Goal: Task Accomplishment & Management: Use online tool/utility

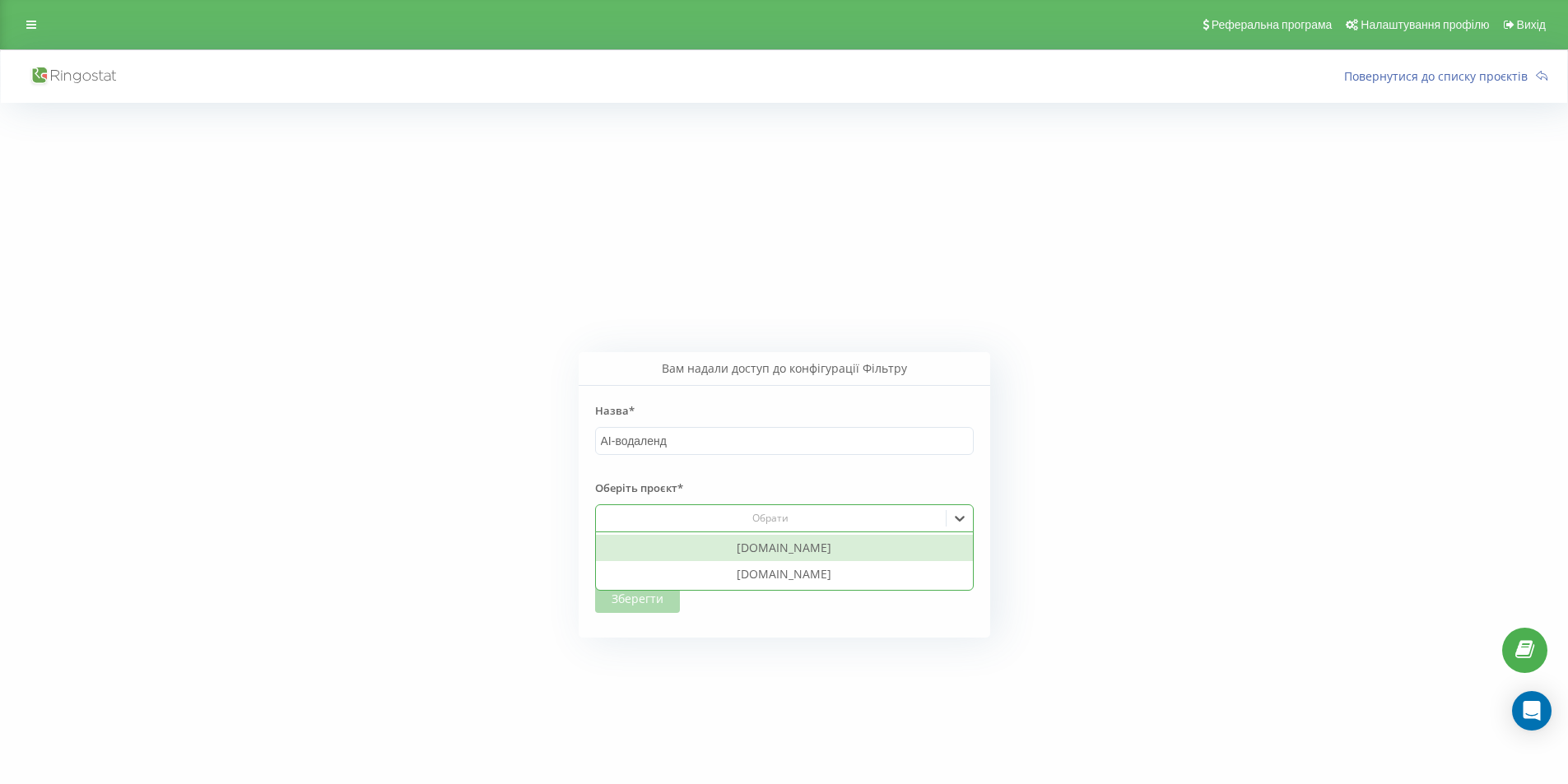
click at [796, 511] on div at bounding box center [770, 518] width 337 height 19
click at [796, 551] on div "[DOMAIN_NAME]" at bounding box center [784, 547] width 377 height 26
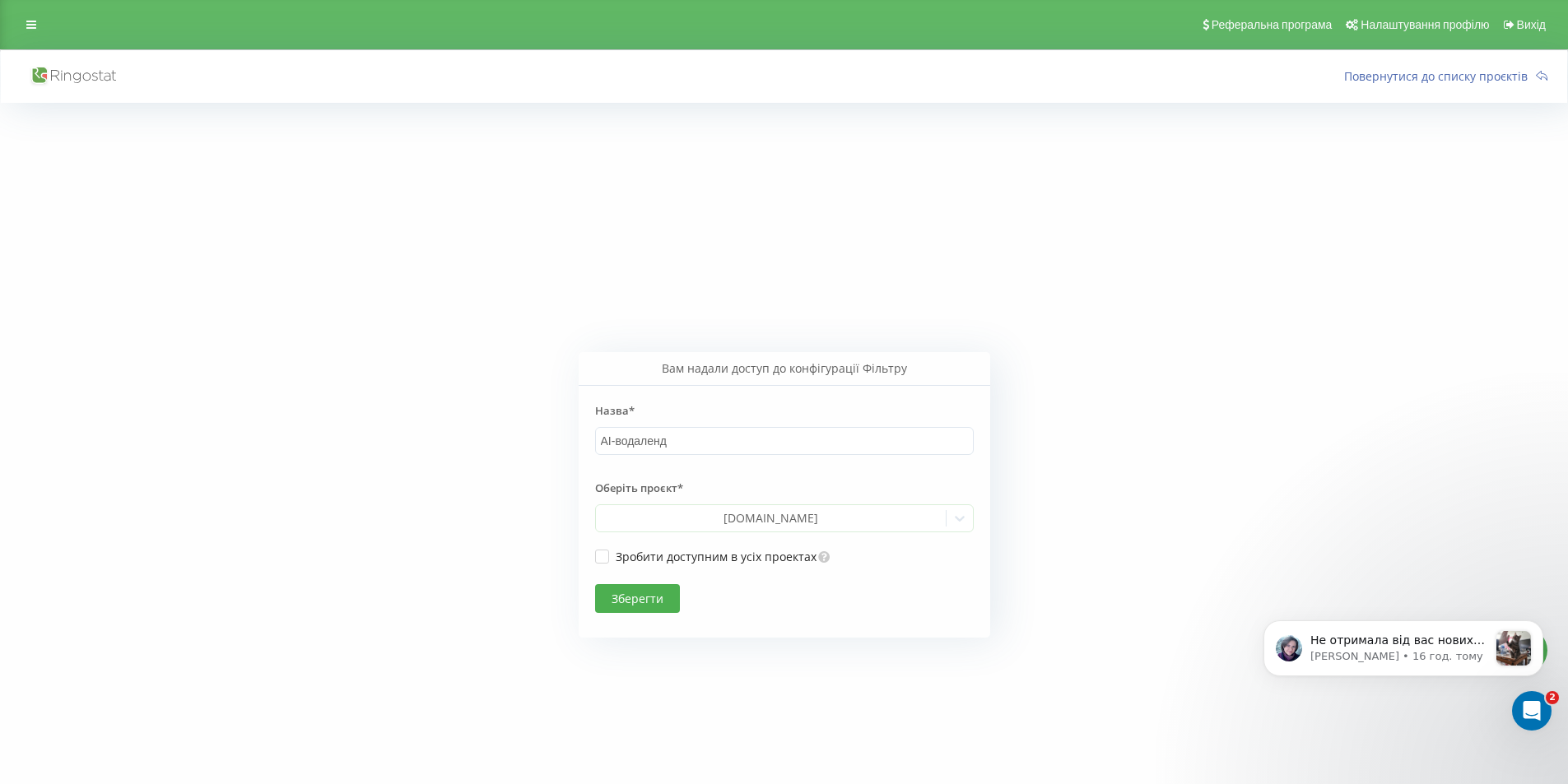
click at [654, 605] on button "Зберегти" at bounding box center [637, 598] width 85 height 29
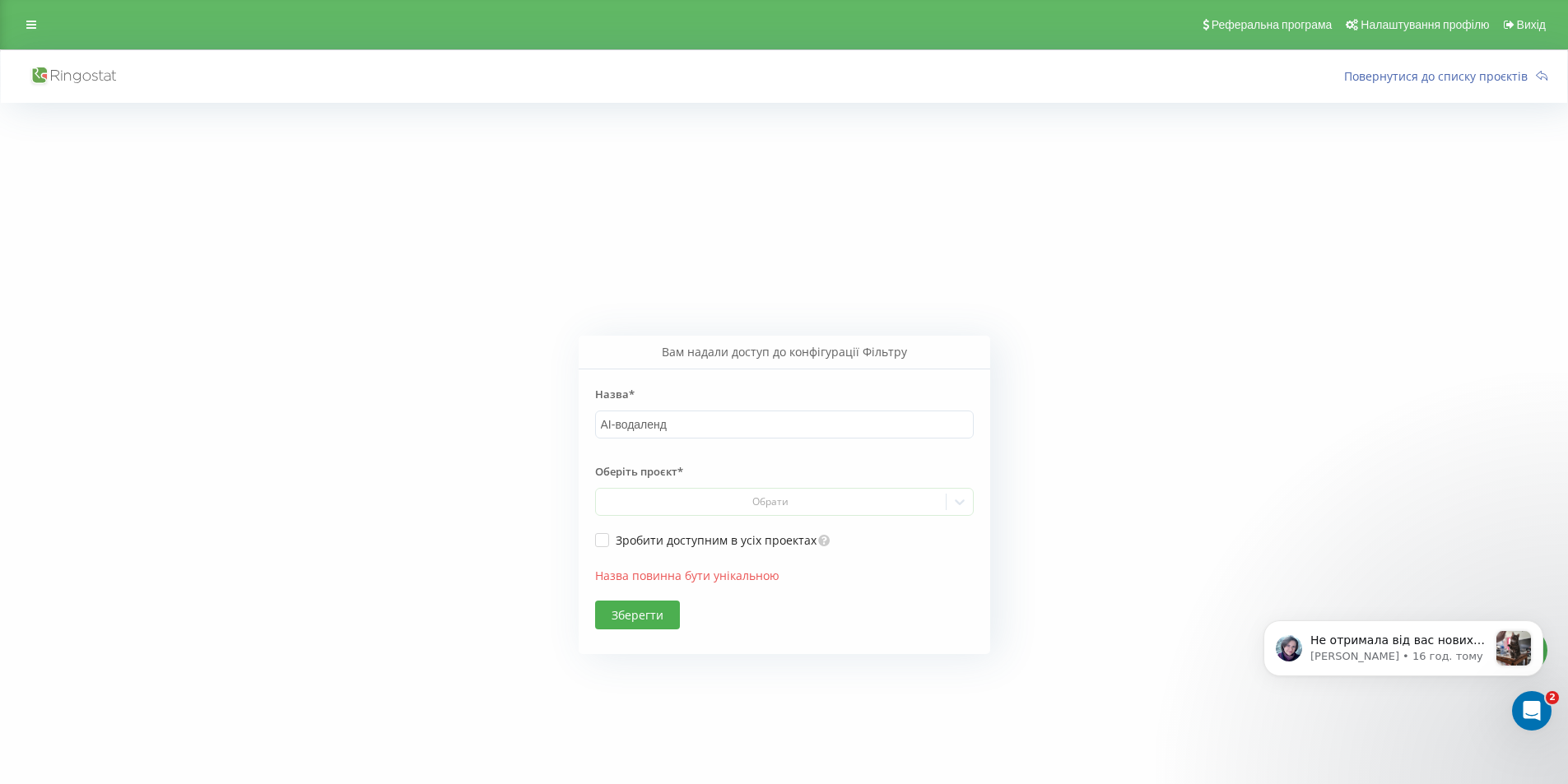
click at [639, 626] on button "Зберегти" at bounding box center [637, 615] width 85 height 29
click at [40, 23] on link at bounding box center [31, 25] width 30 height 23
click at [115, 37] on img at bounding box center [90, 37] width 140 height 41
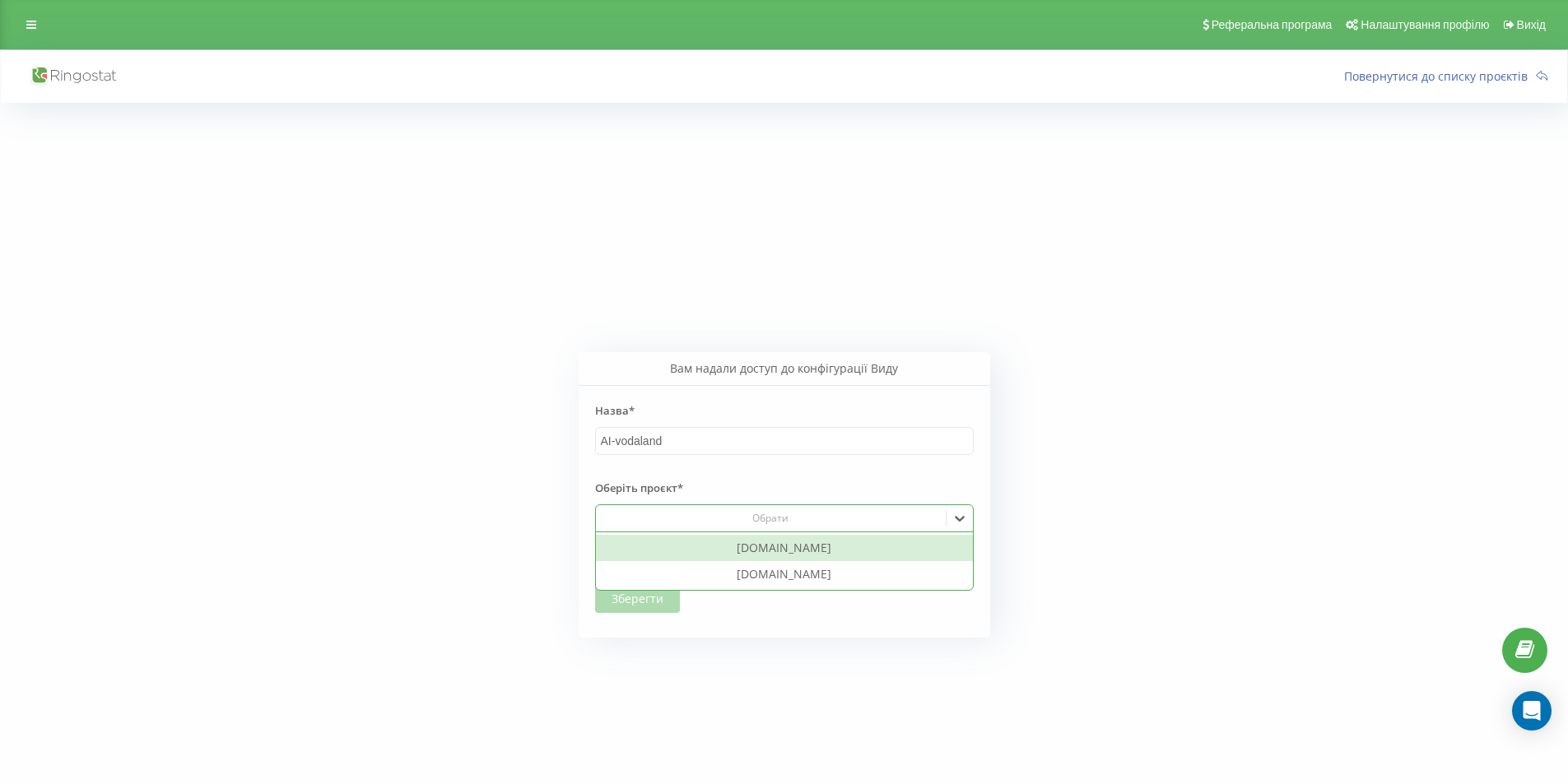
click at [676, 515] on div "Обрати" at bounding box center [770, 518] width 337 height 14
click at [692, 532] on div "[DOMAIN_NAME] [DOMAIN_NAME]" at bounding box center [784, 561] width 379 height 59
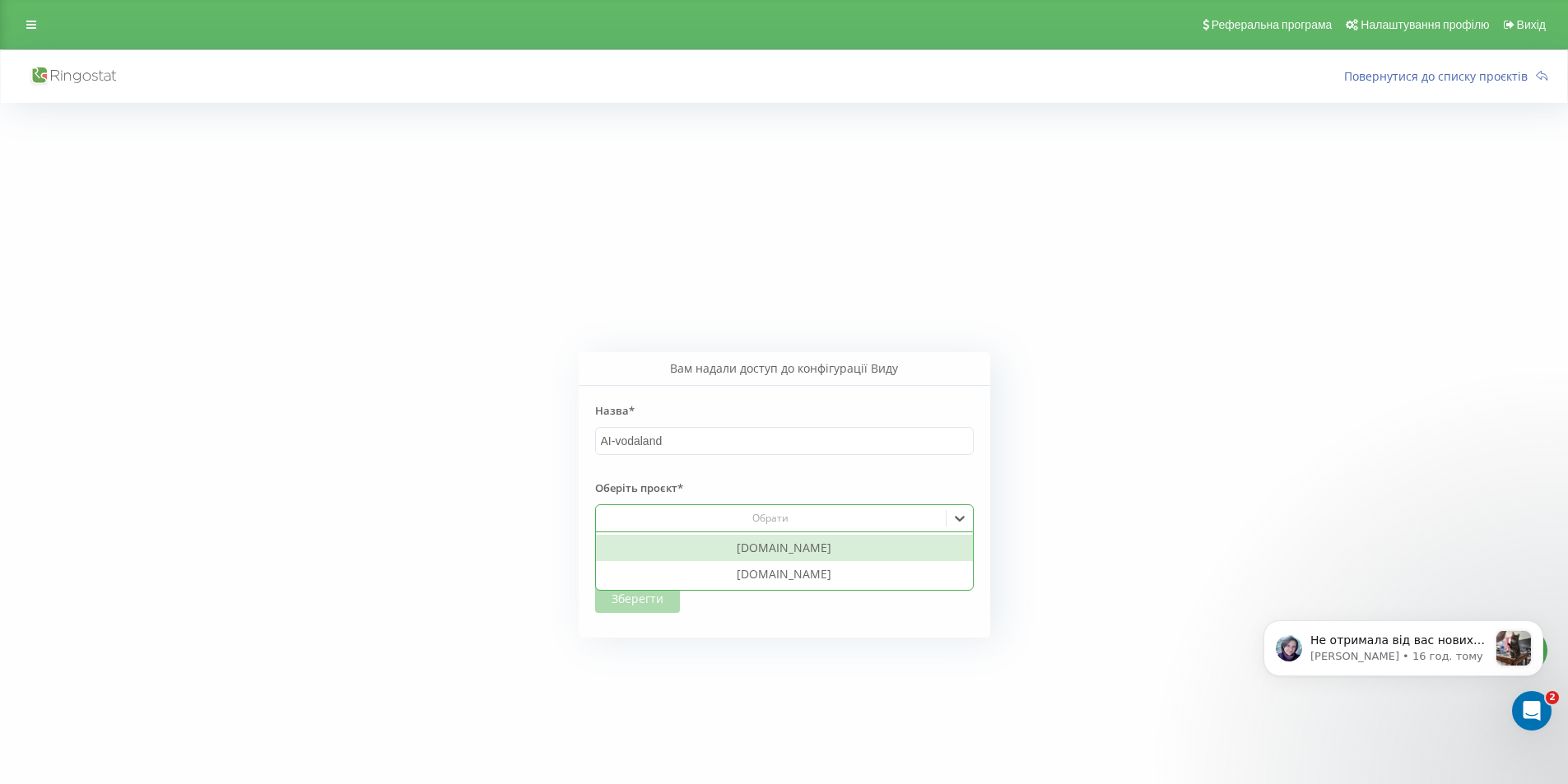
click at [692, 543] on div "[DOMAIN_NAME]" at bounding box center [784, 547] width 377 height 26
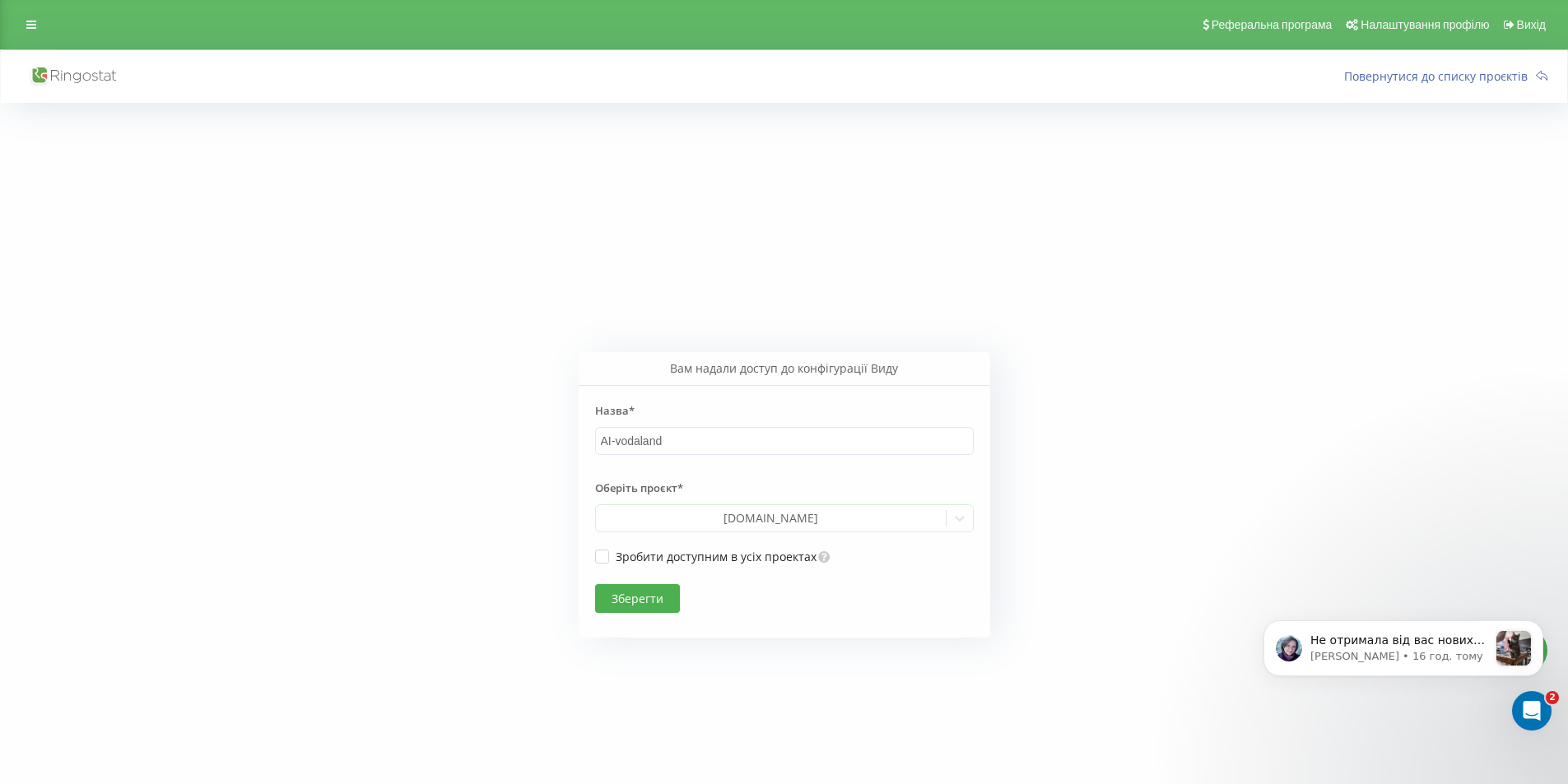
click at [655, 603] on button "Зберегти" at bounding box center [637, 598] width 85 height 29
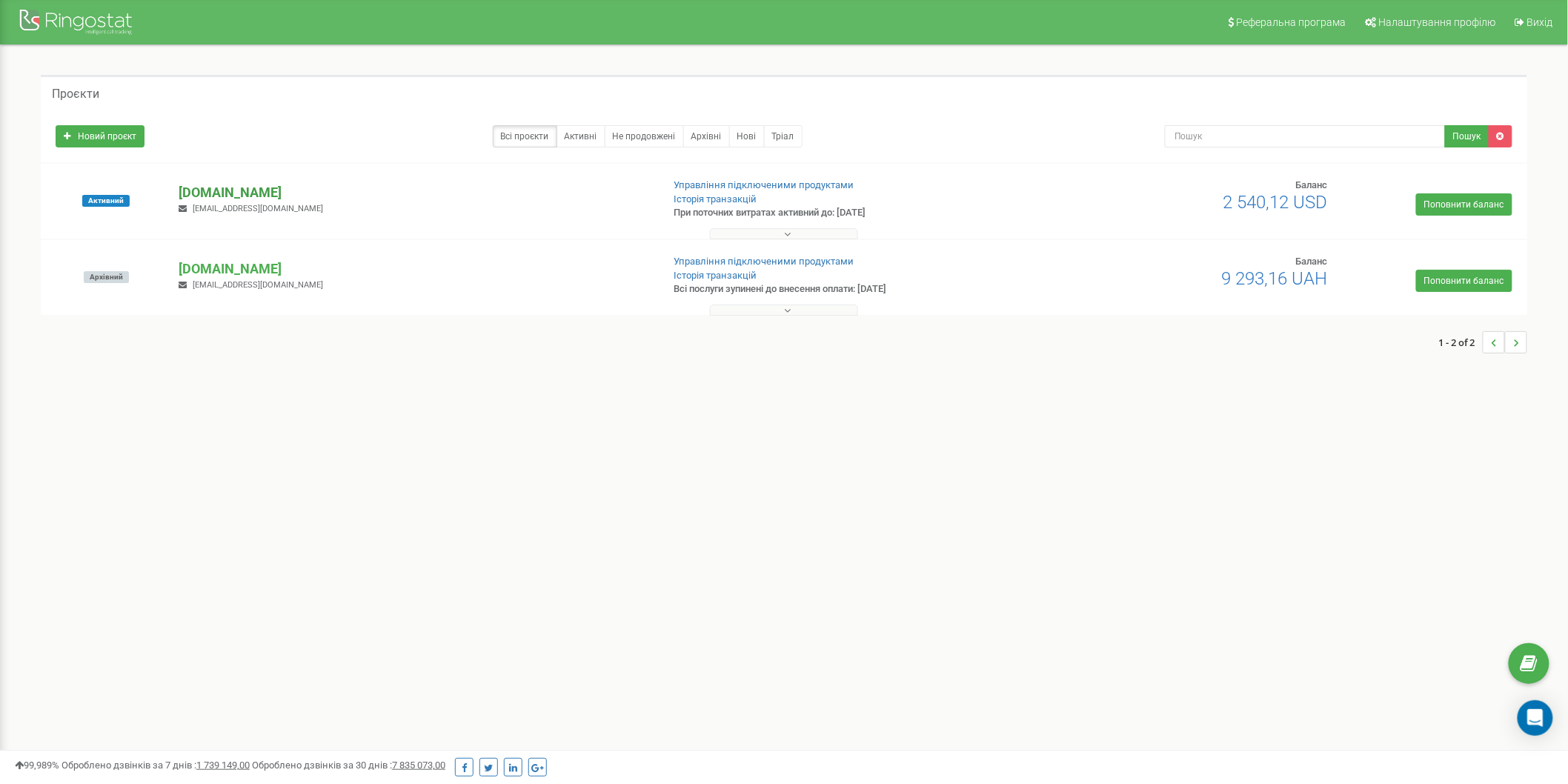
click at [257, 195] on p "[DOMAIN_NAME]" at bounding box center [414, 192] width 471 height 19
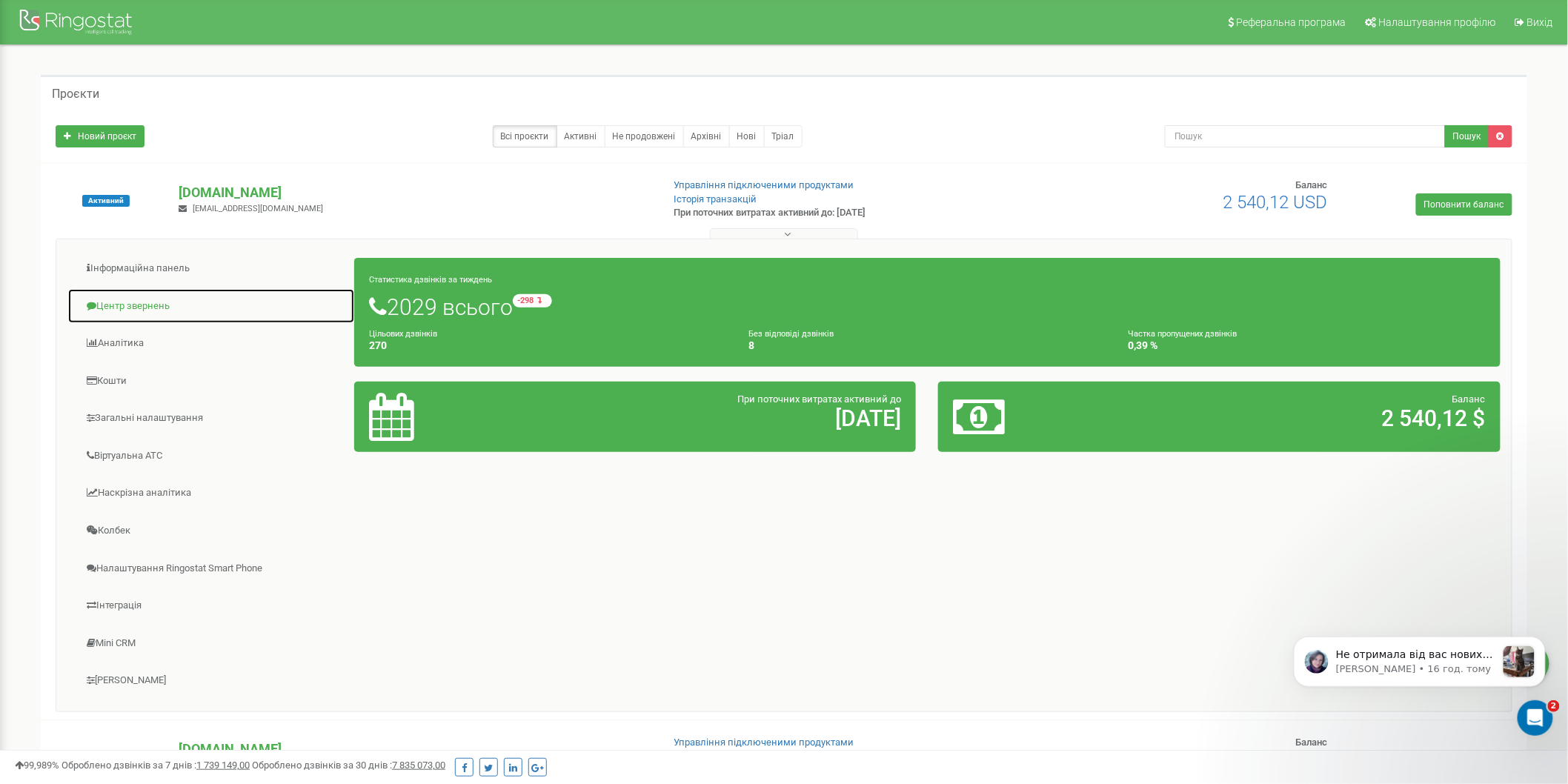
click at [152, 309] on link "Центр звернень" at bounding box center [211, 306] width 287 height 37
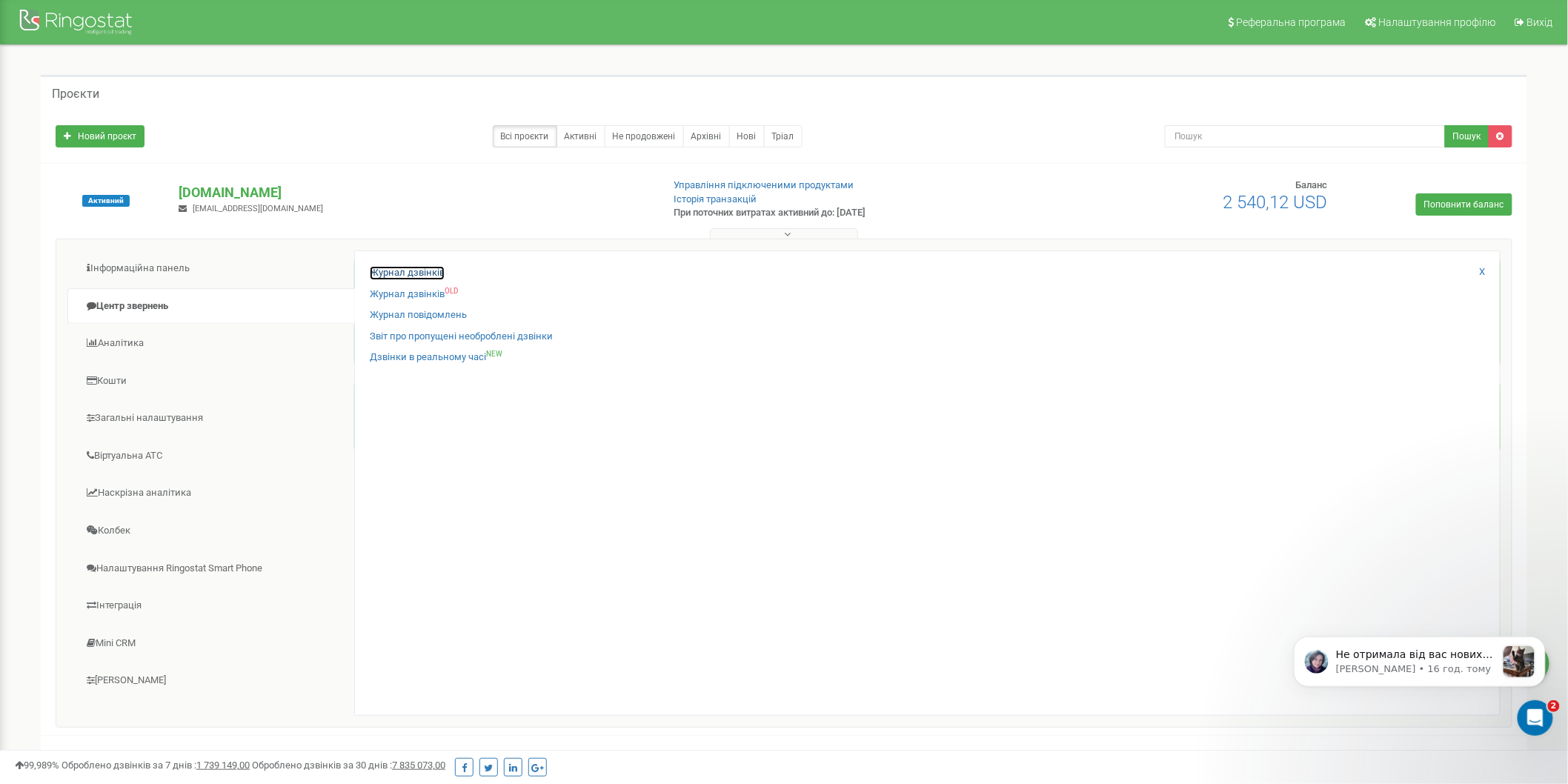
click at [431, 275] on link "Журнал дзвінків" at bounding box center [407, 273] width 75 height 14
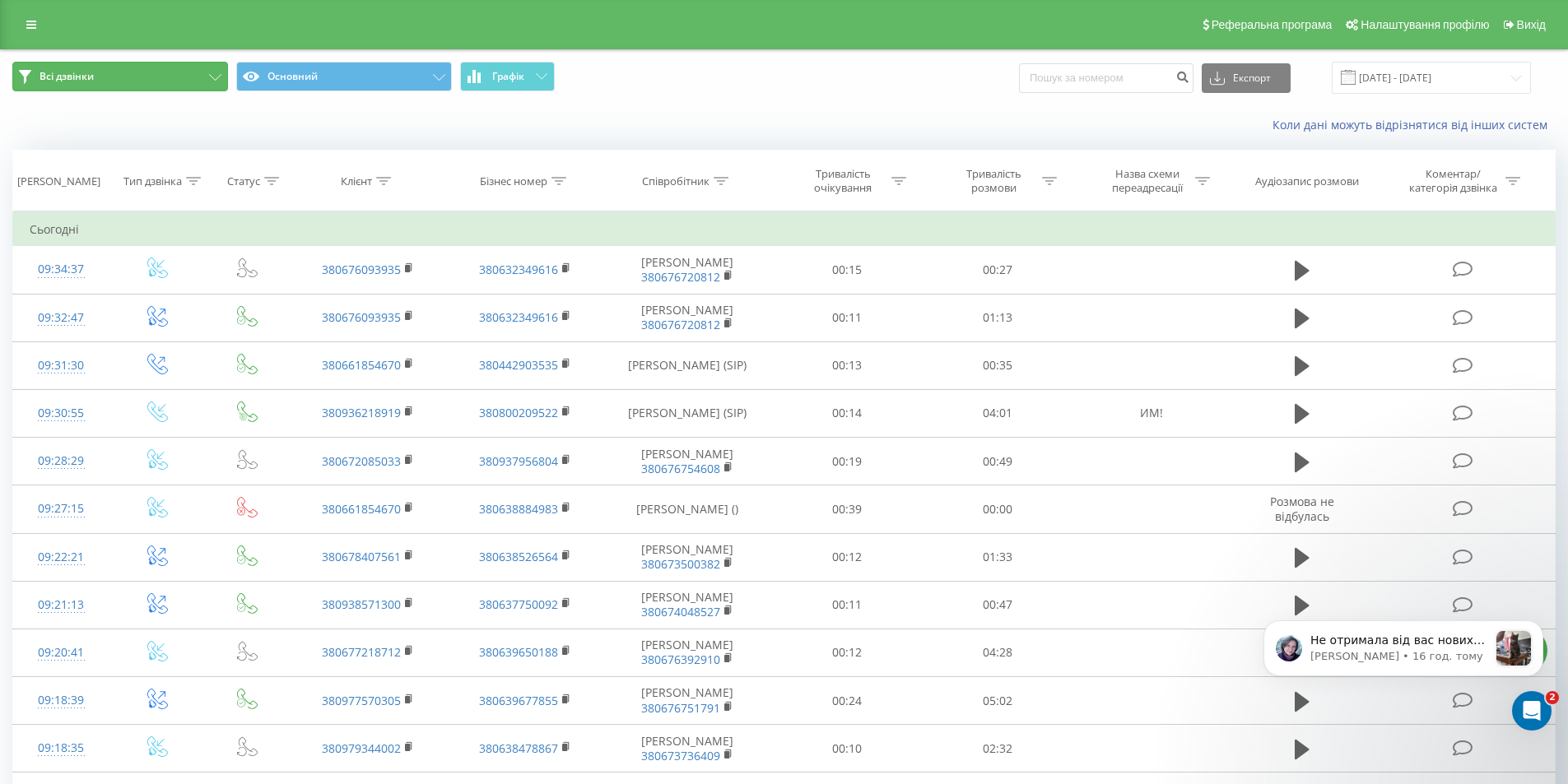
click at [219, 74] on icon at bounding box center [215, 77] width 13 height 6
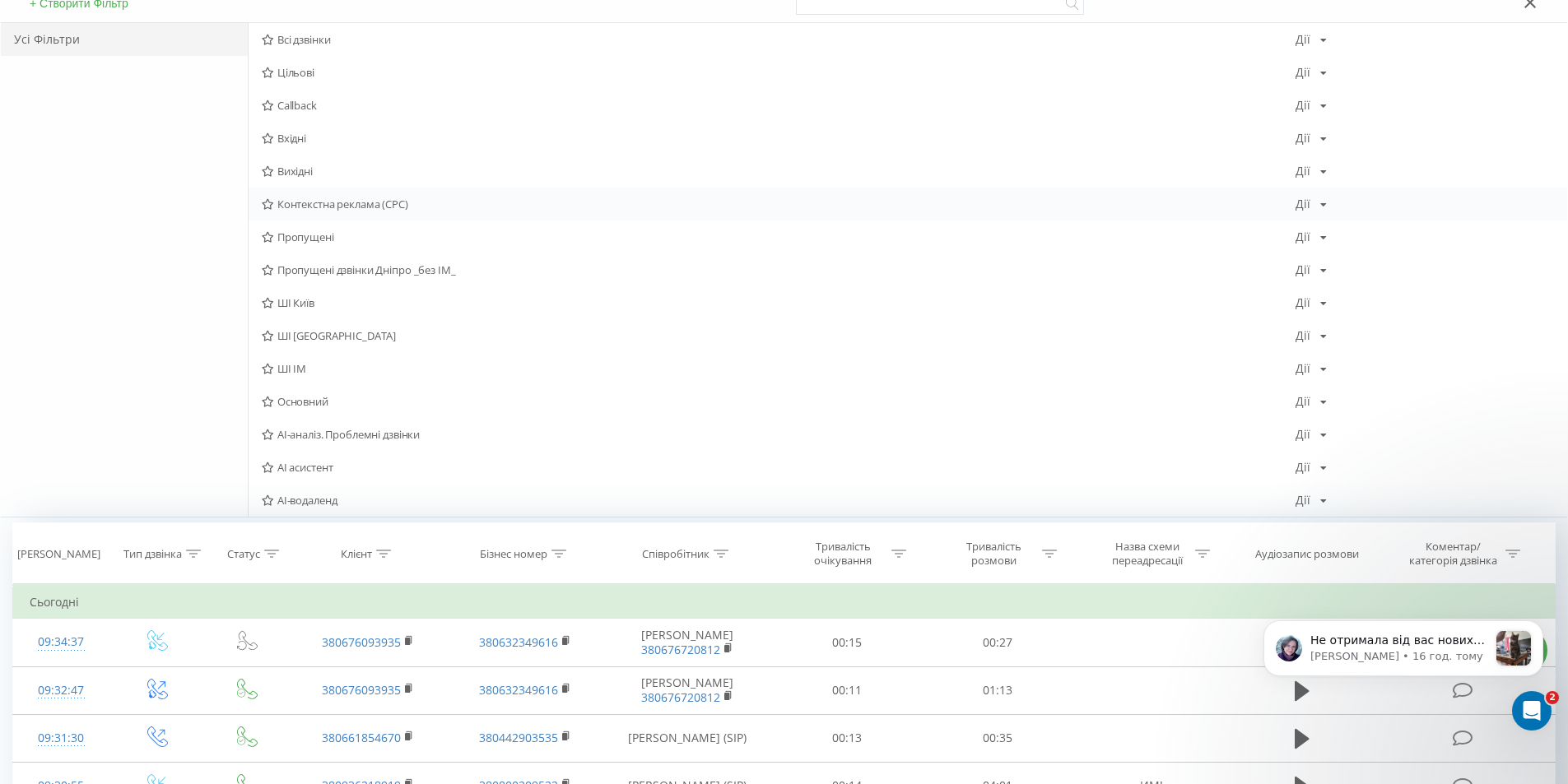
scroll to position [165, 0]
click at [316, 497] on span "АІ-водаленд" at bounding box center [778, 498] width 1033 height 12
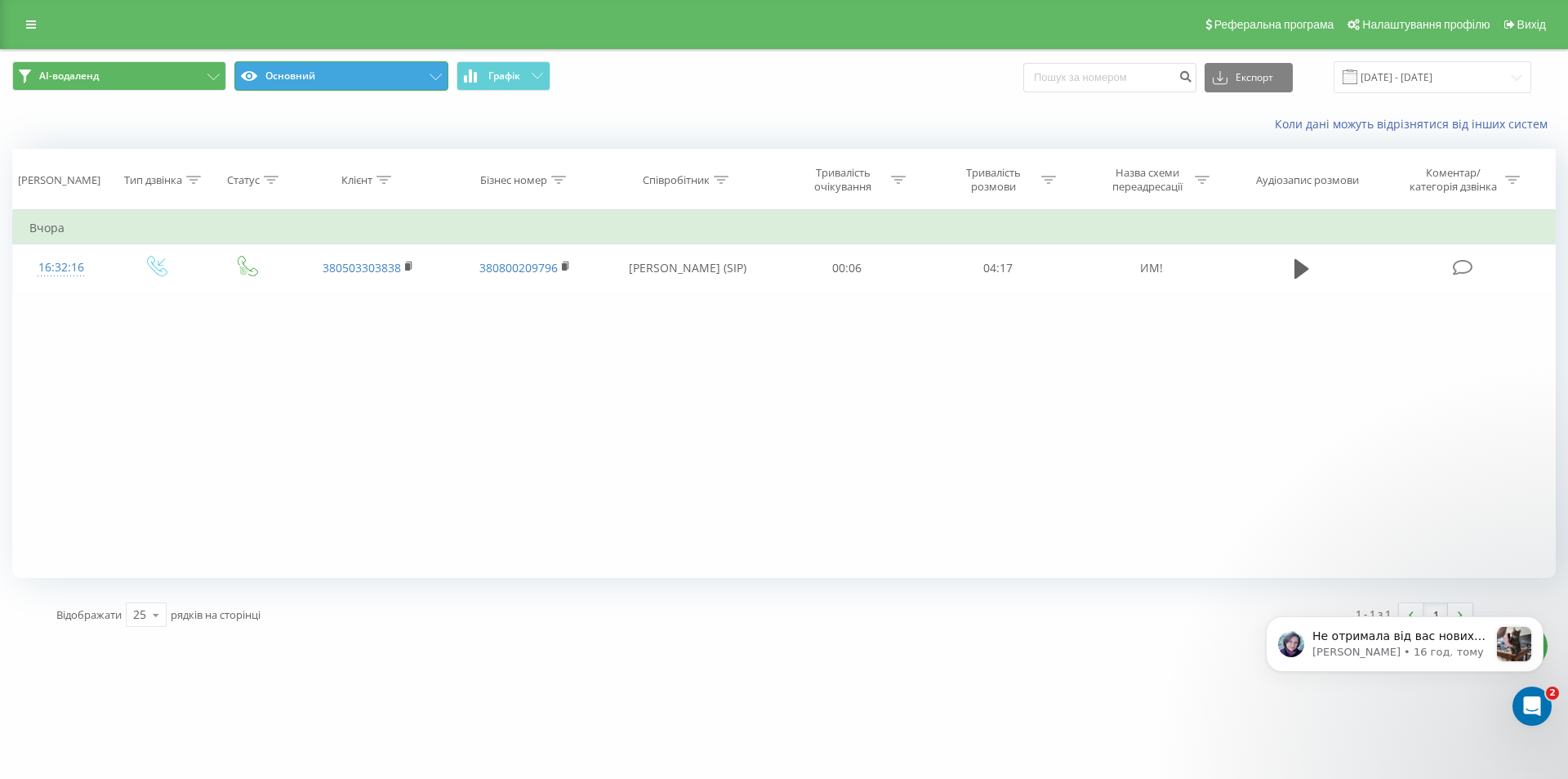
click at [430, 80] on icon at bounding box center [436, 76] width 13 height 6
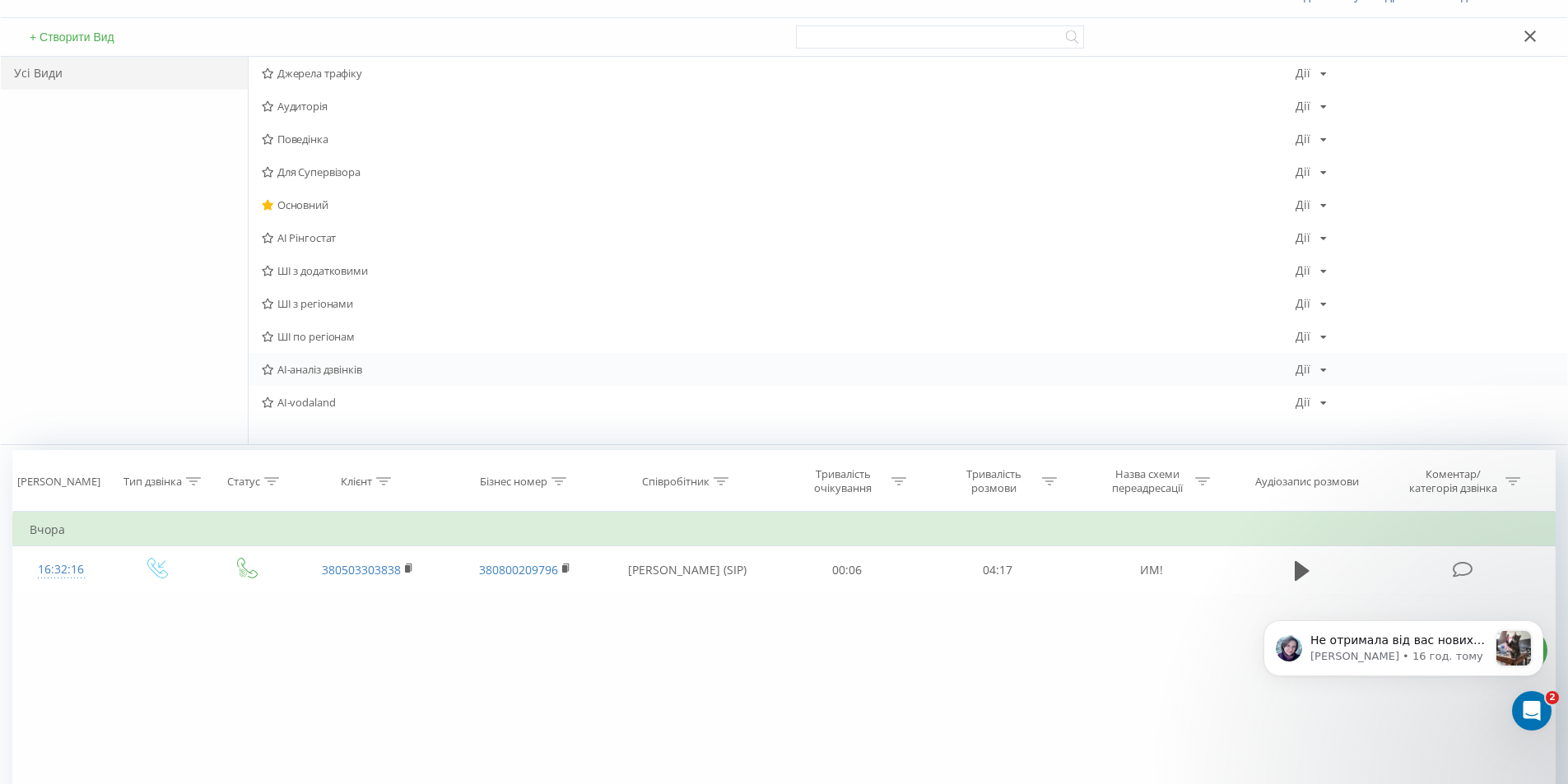
scroll to position [165, 0]
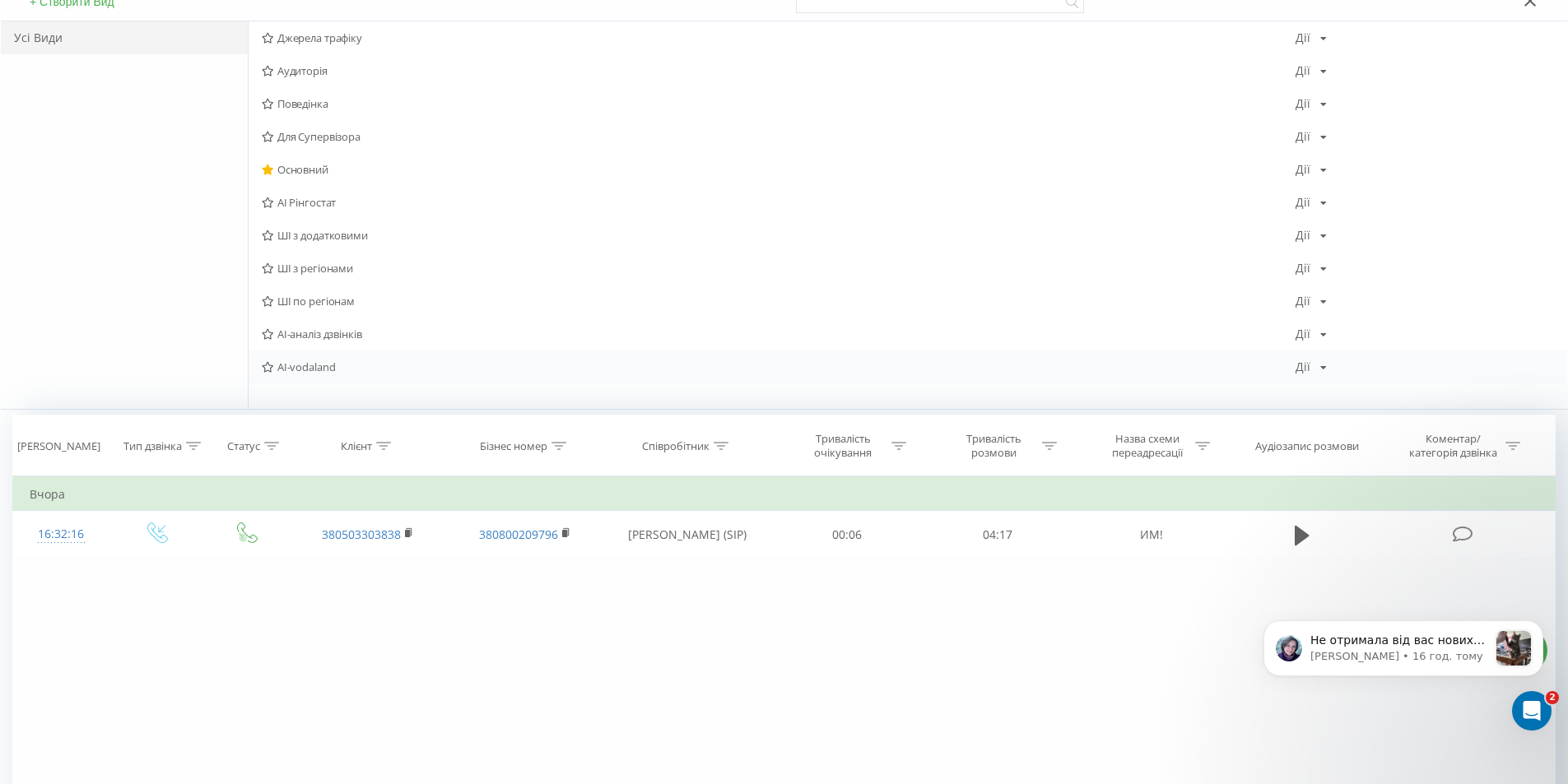
click at [324, 365] on span "AI-vodaland" at bounding box center [778, 367] width 1033 height 12
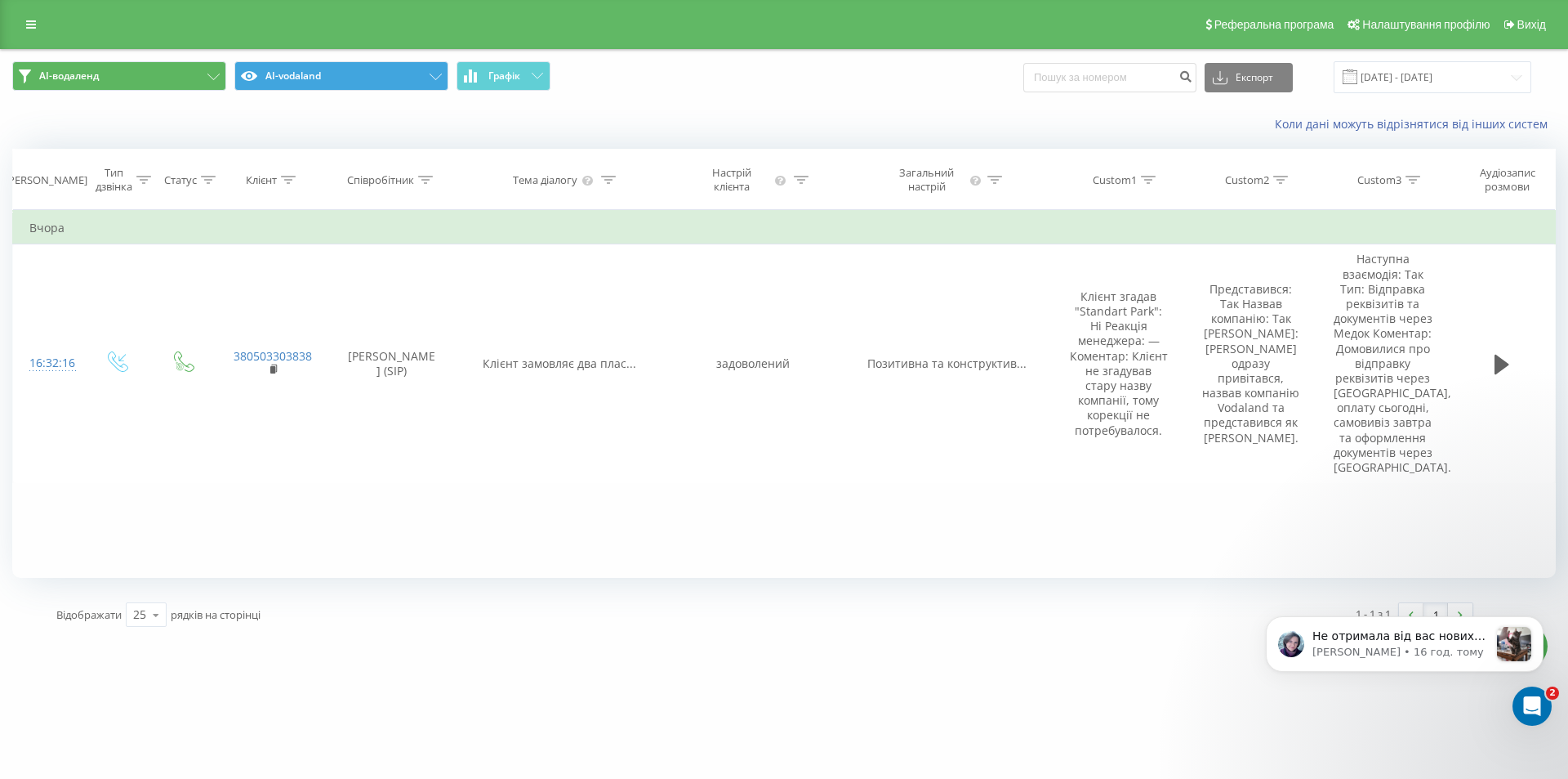
drag, startPoint x: 1483, startPoint y: 482, endPoint x: 1330, endPoint y: 551, distance: 167.8
click at [1163, 538] on div "Фільтрувати за умовою Дорівнює Введіть значення Скасувати OK Фільтрувати за умо…" at bounding box center [784, 394] width 1544 height 368
drag, startPoint x: 1464, startPoint y: 671, endPoint x: 1446, endPoint y: 561, distance: 111.5
click at [1446, 584] on html "Не отримала від вас нових запитань) Обов'язково звертайтеся, якщо виникнуть пит…" at bounding box center [1404, 659] width 327 height 151
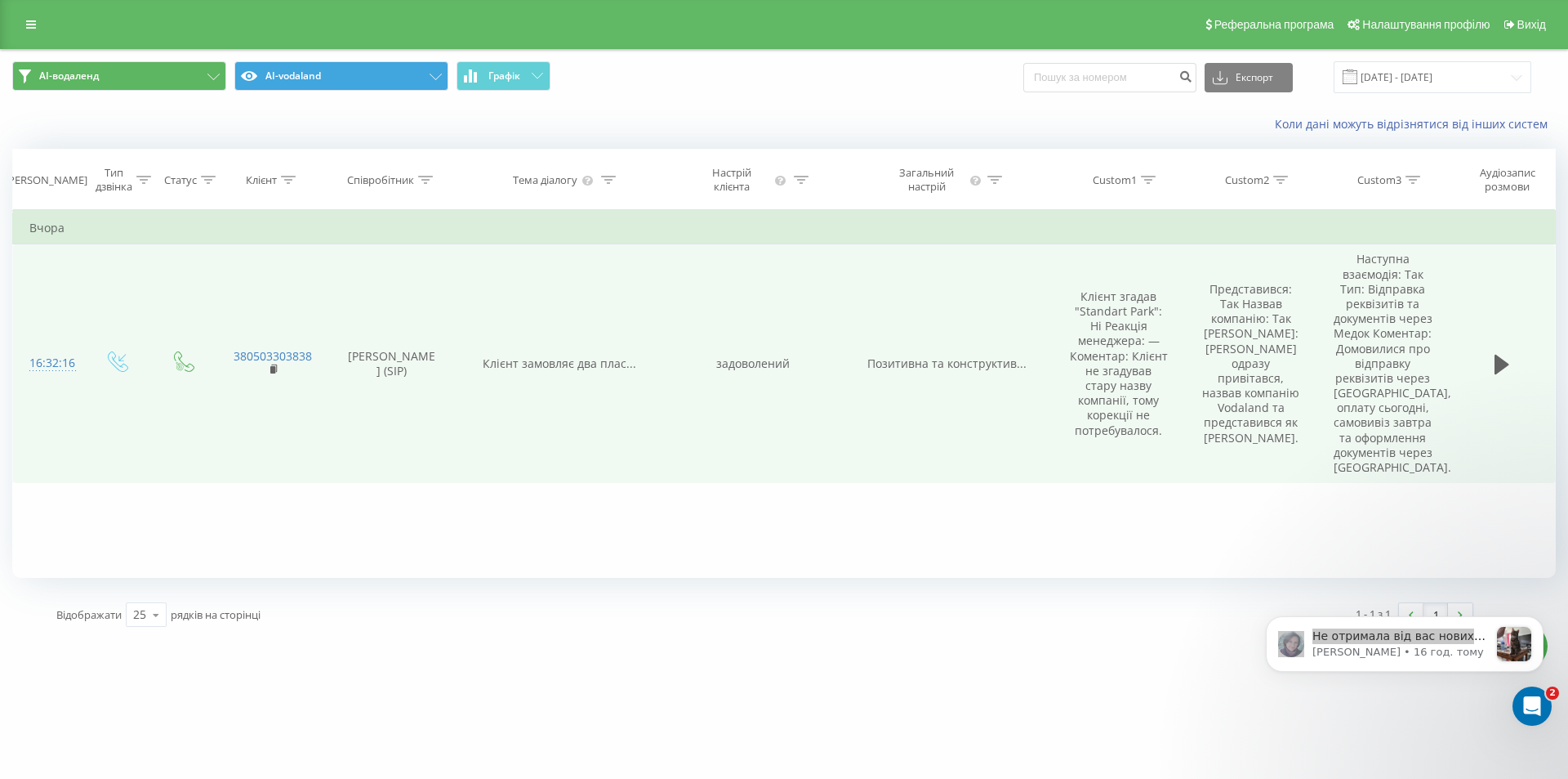
click at [484, 476] on td "Клієнт замовляє два плас..." at bounding box center [559, 364] width 211 height 239
